Goal: Task Accomplishment & Management: Manage account settings

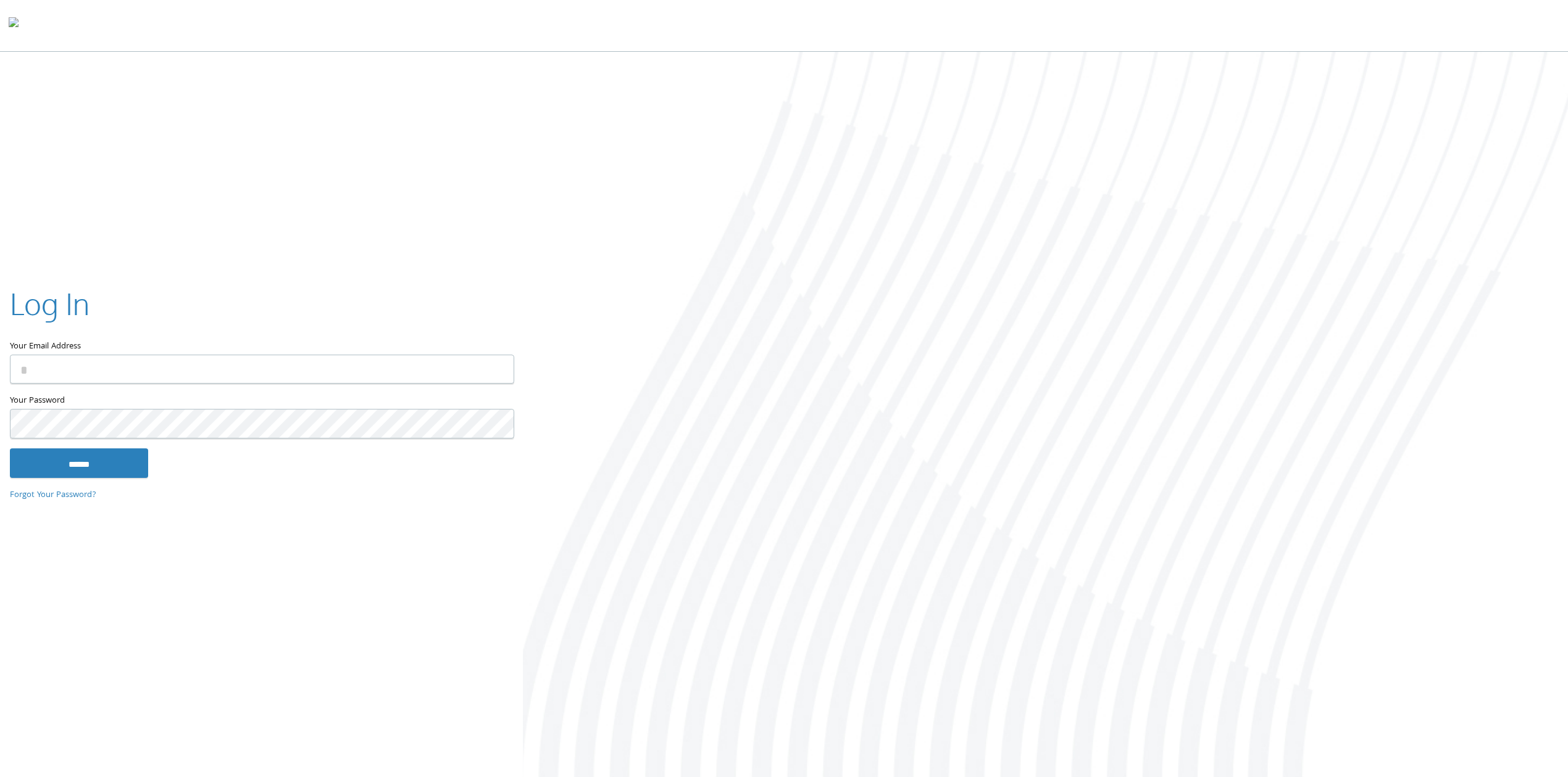
type input "**********"
click at [119, 462] on input "******" at bounding box center [79, 463] width 138 height 30
type input "**********"
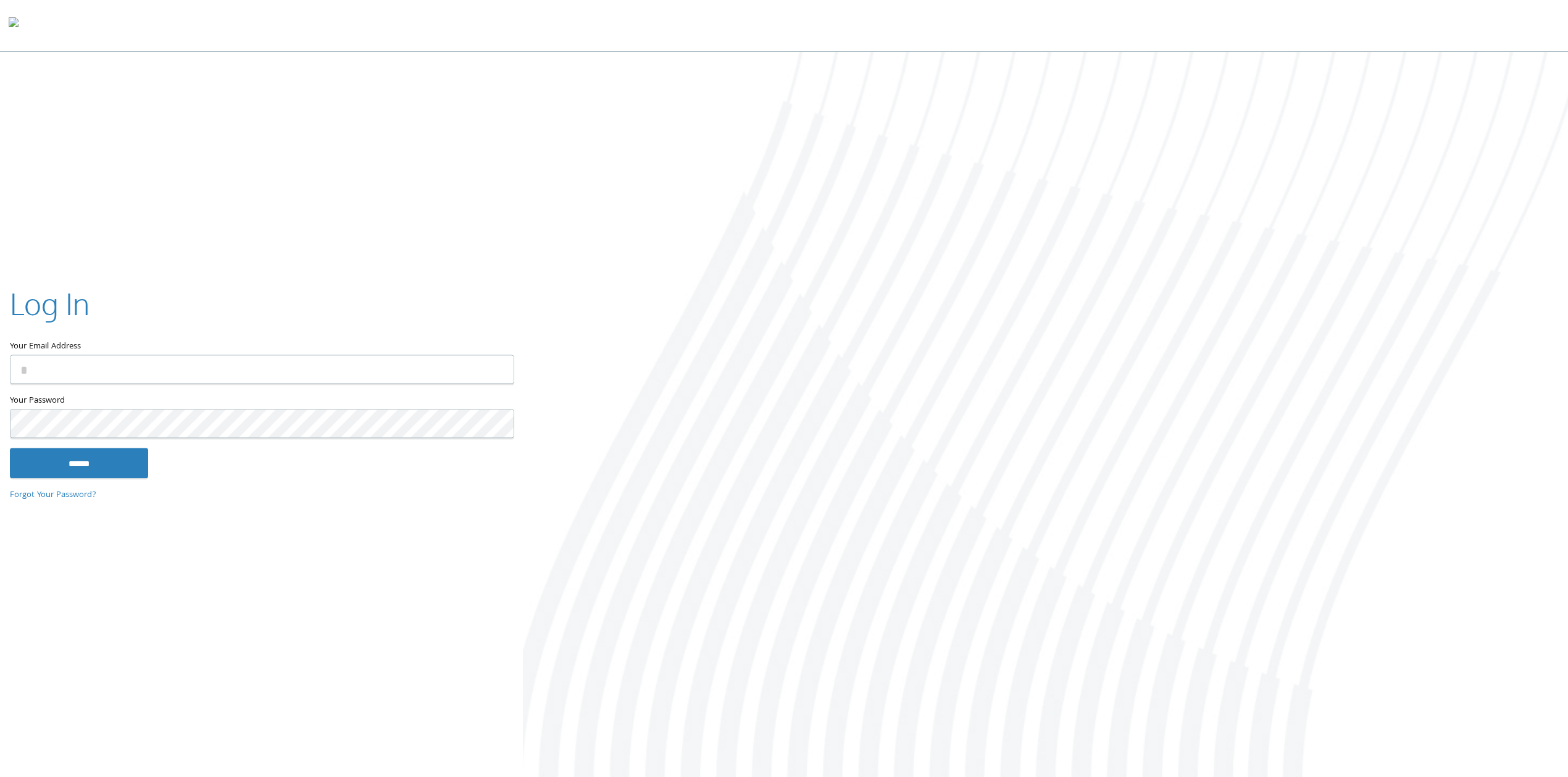
type input "**********"
